Goal: Task Accomplishment & Management: Complete application form

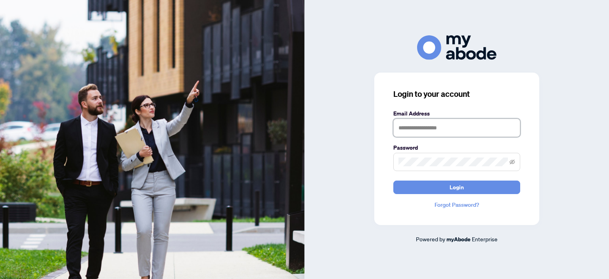
click at [409, 129] on input "text" at bounding box center [457, 128] width 127 height 18
type input "**********"
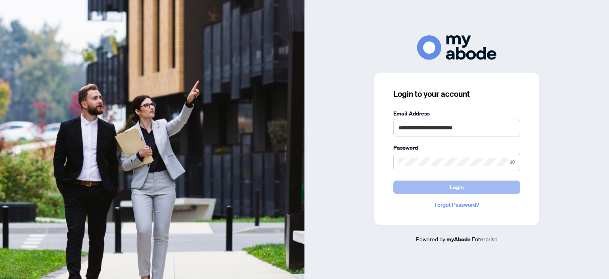
click at [453, 186] on span "Login" at bounding box center [457, 187] width 14 height 13
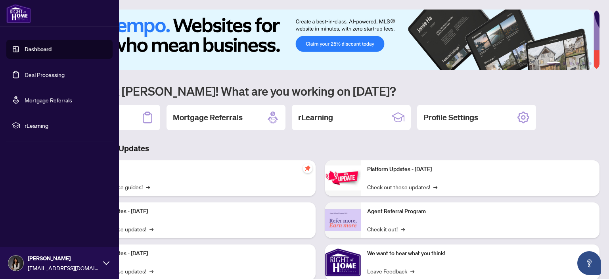
click at [39, 76] on link "Deal Processing" at bounding box center [45, 74] width 40 height 7
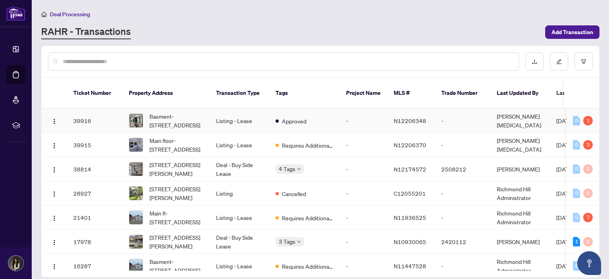
click at [232, 111] on td "Listing - Lease" at bounding box center [240, 121] width 60 height 24
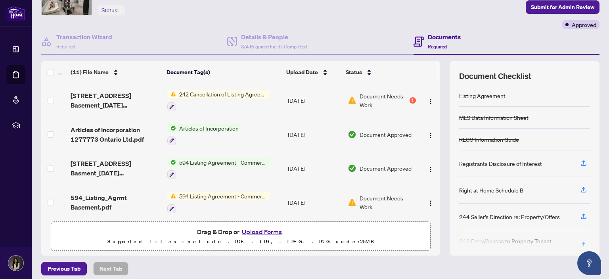
scroll to position [53, 0]
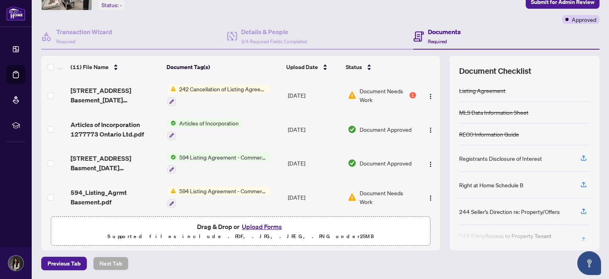
click at [259, 227] on button "Upload Forms" at bounding box center [262, 226] width 45 height 10
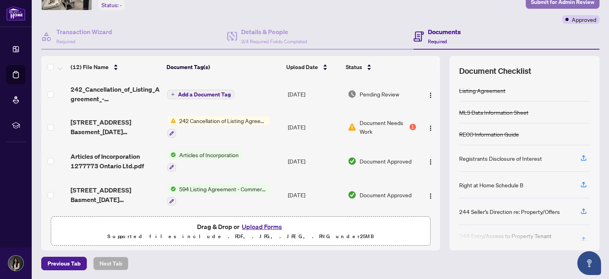
click at [555, 2] on span "Submit for Admin Review" at bounding box center [562, 2] width 63 height 13
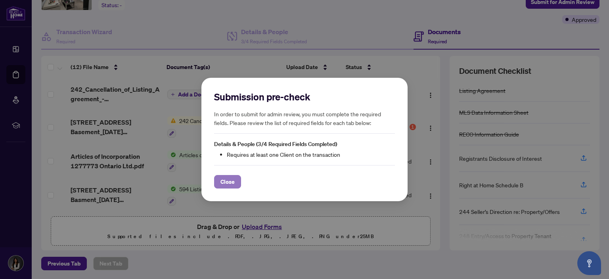
click at [223, 184] on span "Close" at bounding box center [228, 181] width 14 height 13
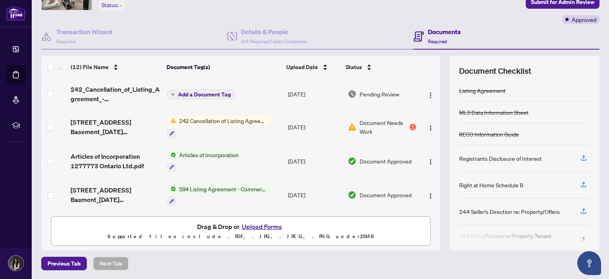
click at [207, 93] on span "Add a Document Tag" at bounding box center [204, 95] width 53 height 6
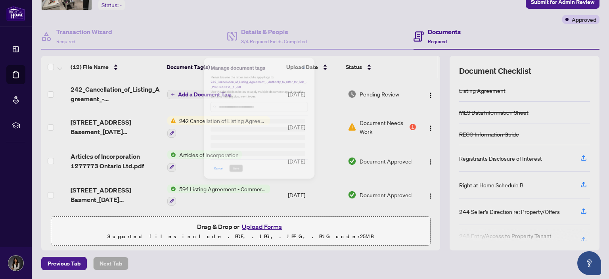
click at [207, 93] on div "Manage document tags Please browse the list or search to apply tags to: 242_Can…" at bounding box center [305, 139] width 206 height 225
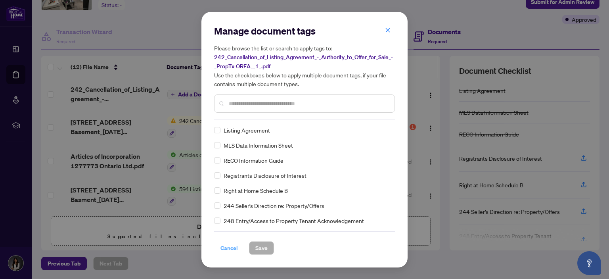
click at [227, 244] on span "Cancel" at bounding box center [229, 248] width 17 height 13
